Goal: Check status: Check status

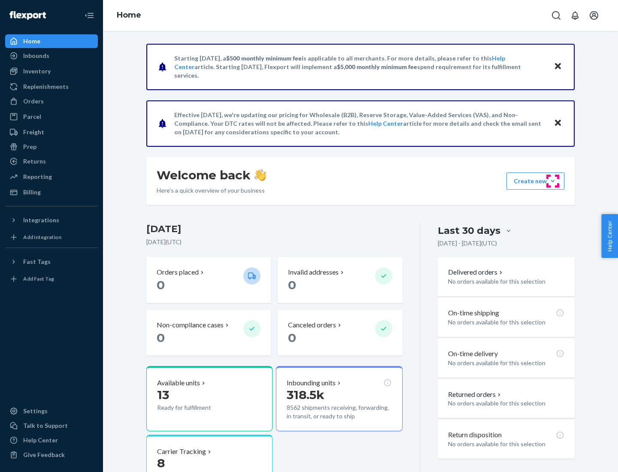
click at [553, 181] on button "Create new Create new inbound Create new order Create new product" at bounding box center [536, 181] width 58 height 17
click at [29, 147] on div "Prep" at bounding box center [29, 147] width 13 height 9
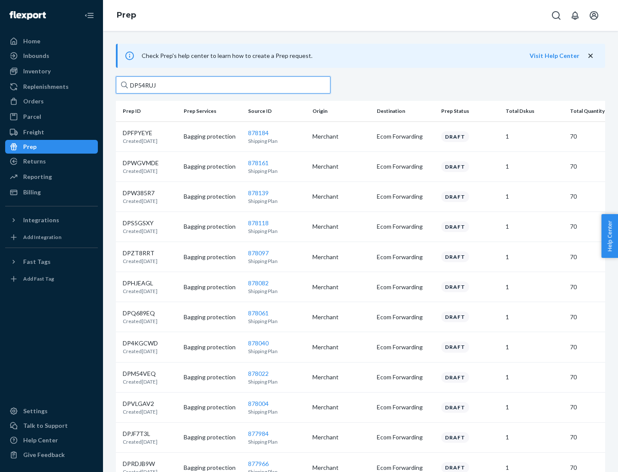
type input "DP54RUJL"
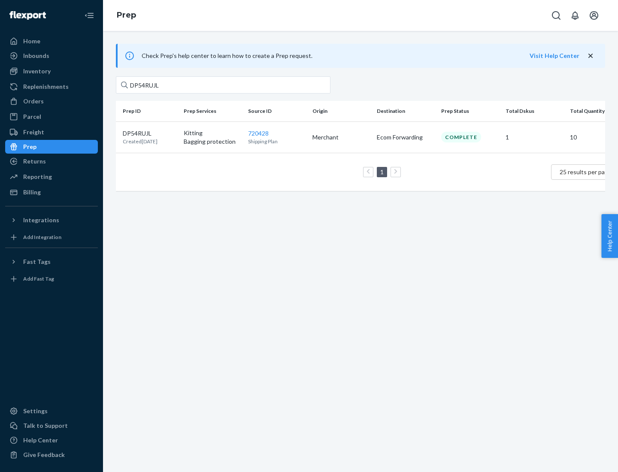
click at [150, 133] on p "DP54RUJL" at bounding box center [140, 133] width 35 height 9
